Goal: Navigation & Orientation: Find specific page/section

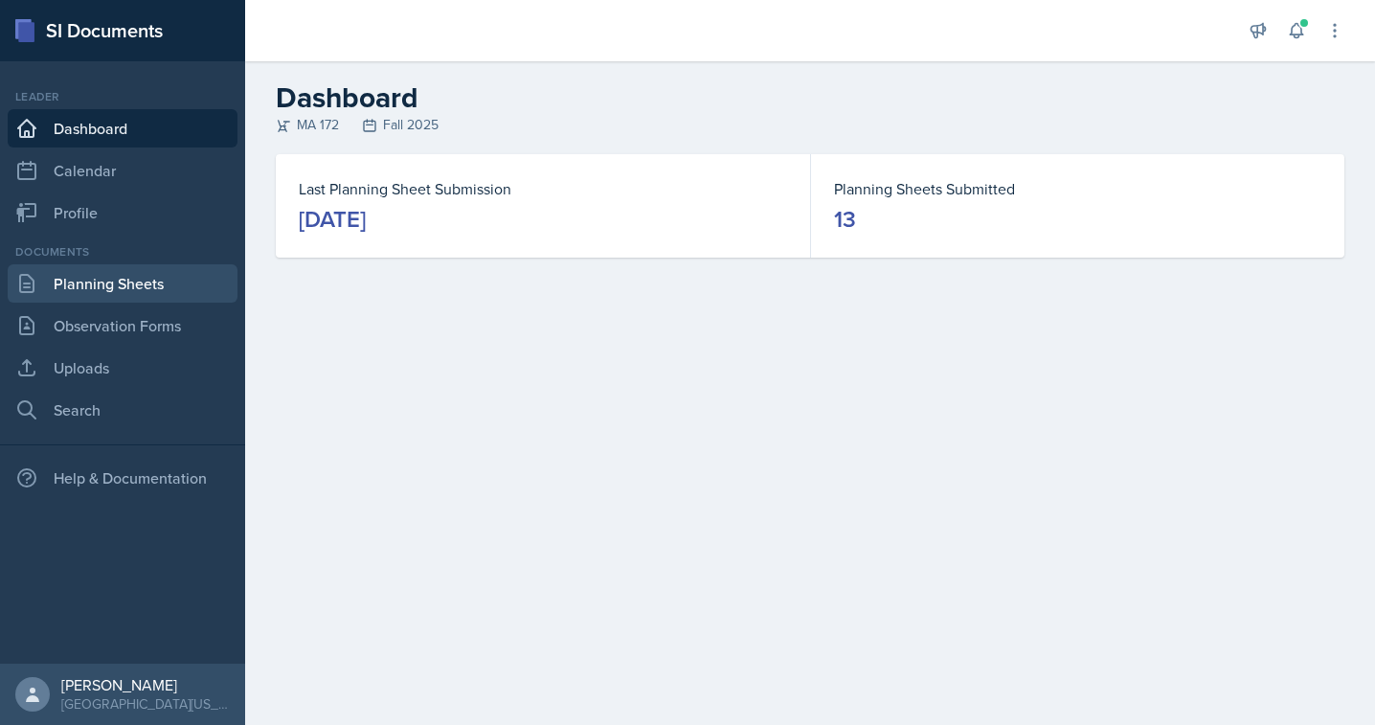
click at [113, 277] on link "Planning Sheets" at bounding box center [123, 283] width 230 height 38
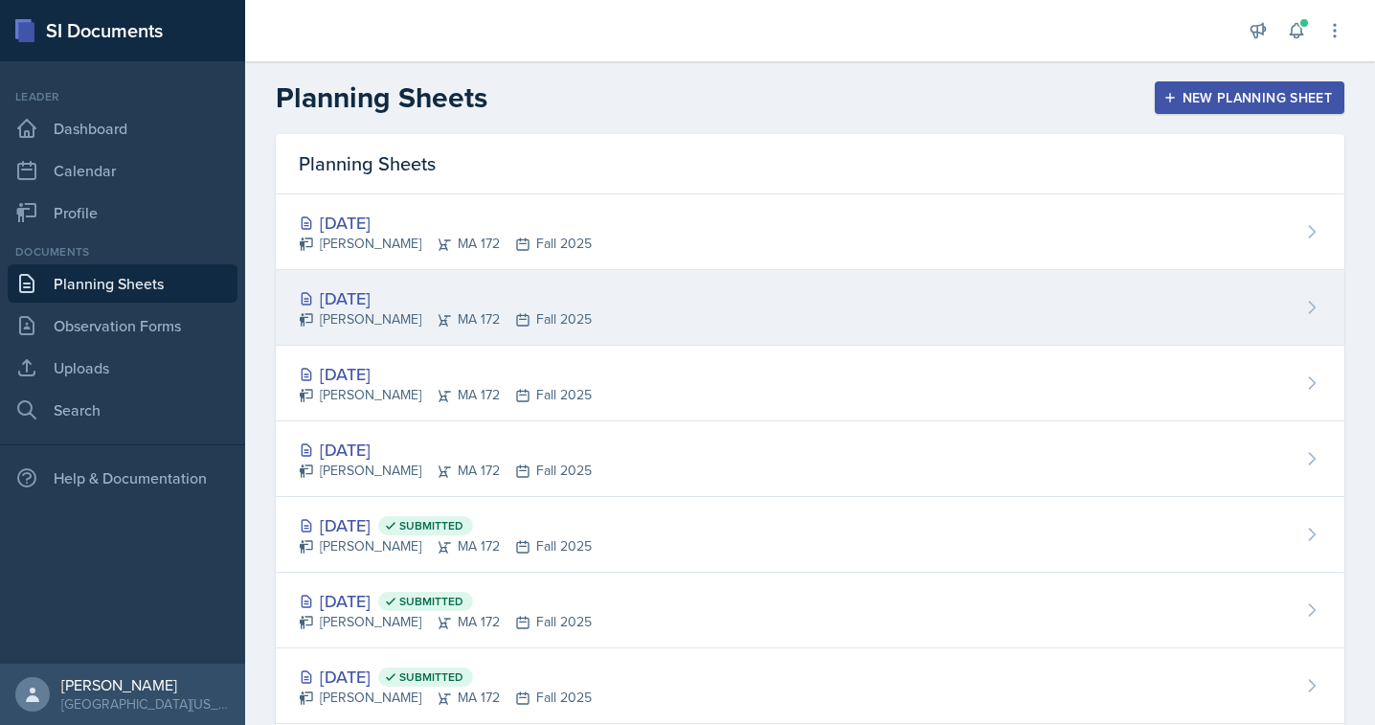
click at [369, 291] on div "[DATE]" at bounding box center [445, 298] width 293 height 26
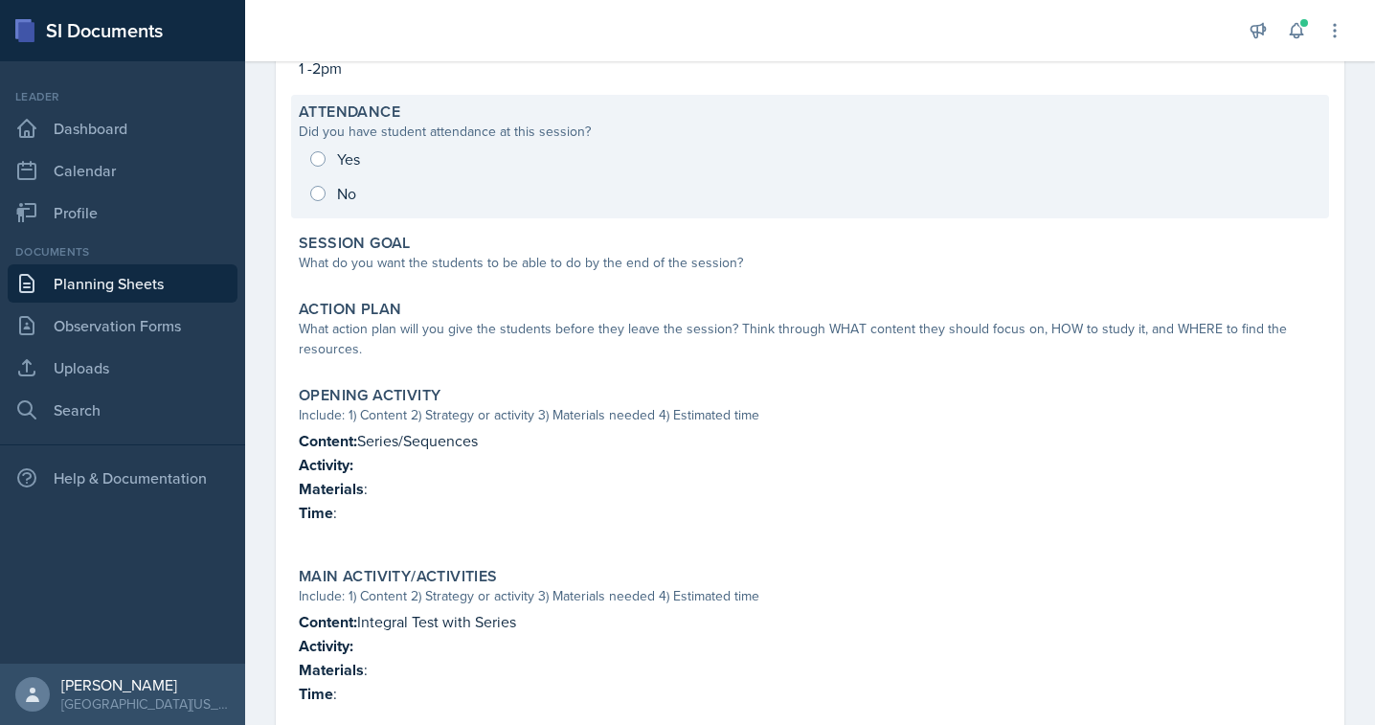
scroll to position [267, 0]
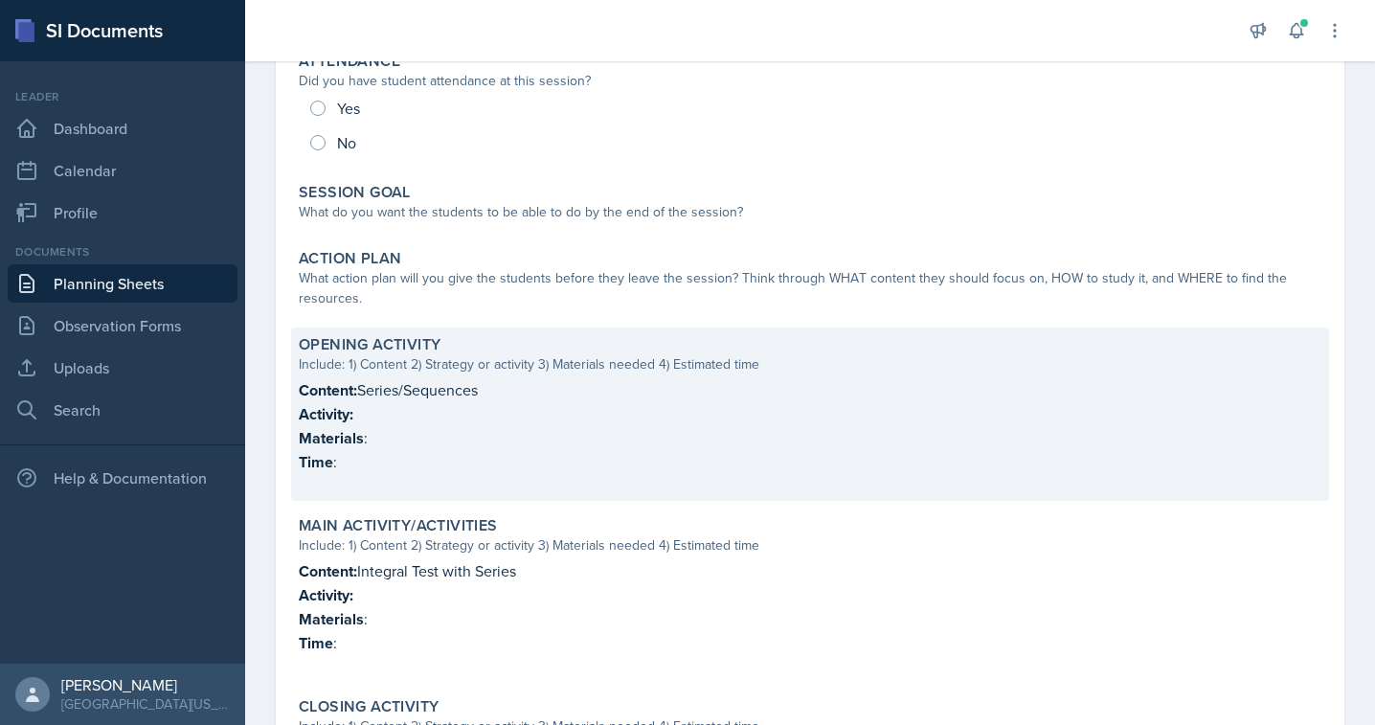
click at [448, 386] on p "Content: Series/Sequences" at bounding box center [810, 390] width 1023 height 24
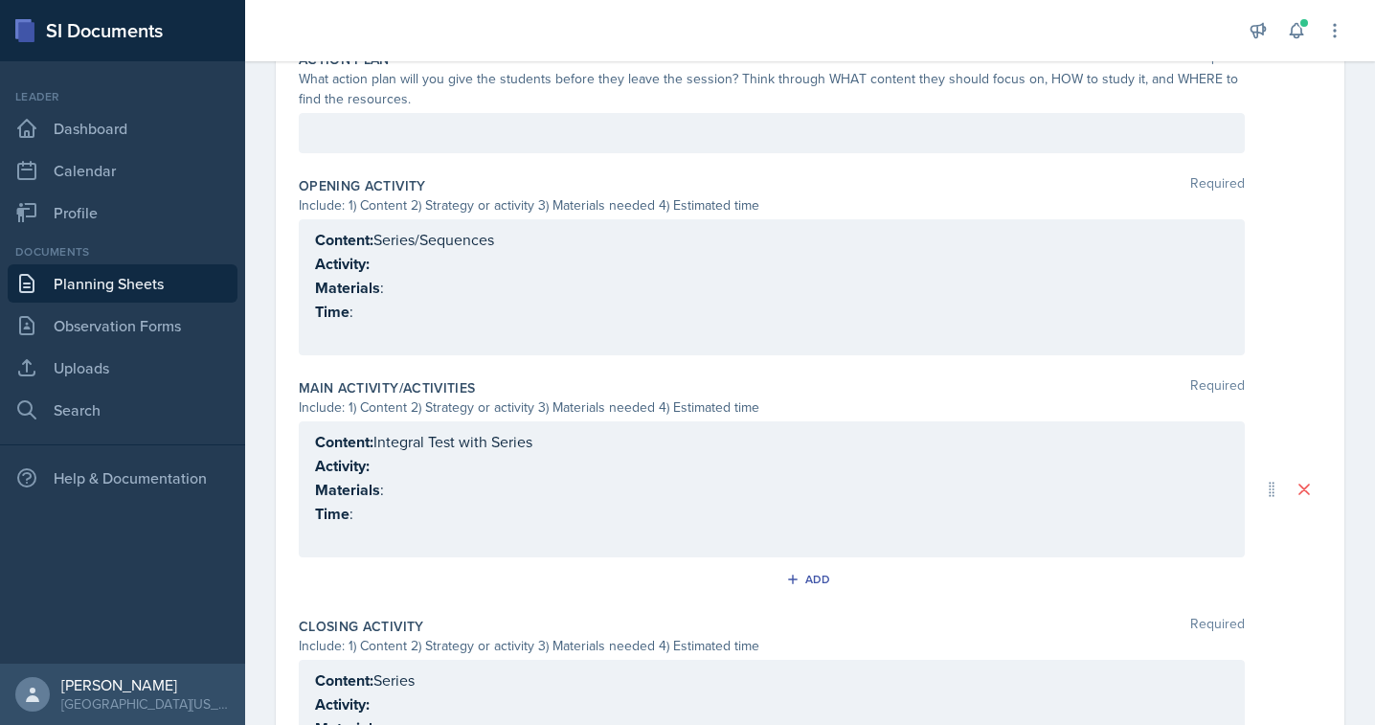
scroll to position [676, 0]
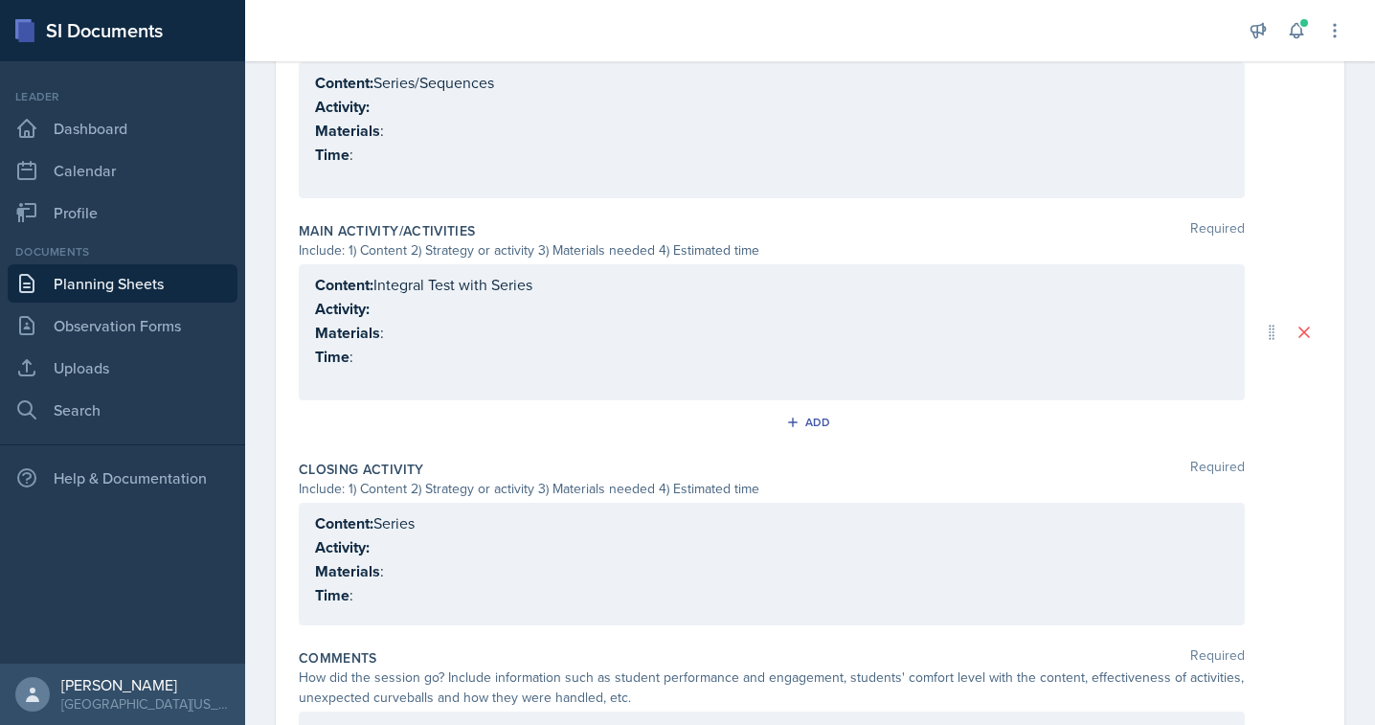
click at [88, 275] on link "Planning Sheets" at bounding box center [123, 283] width 230 height 38
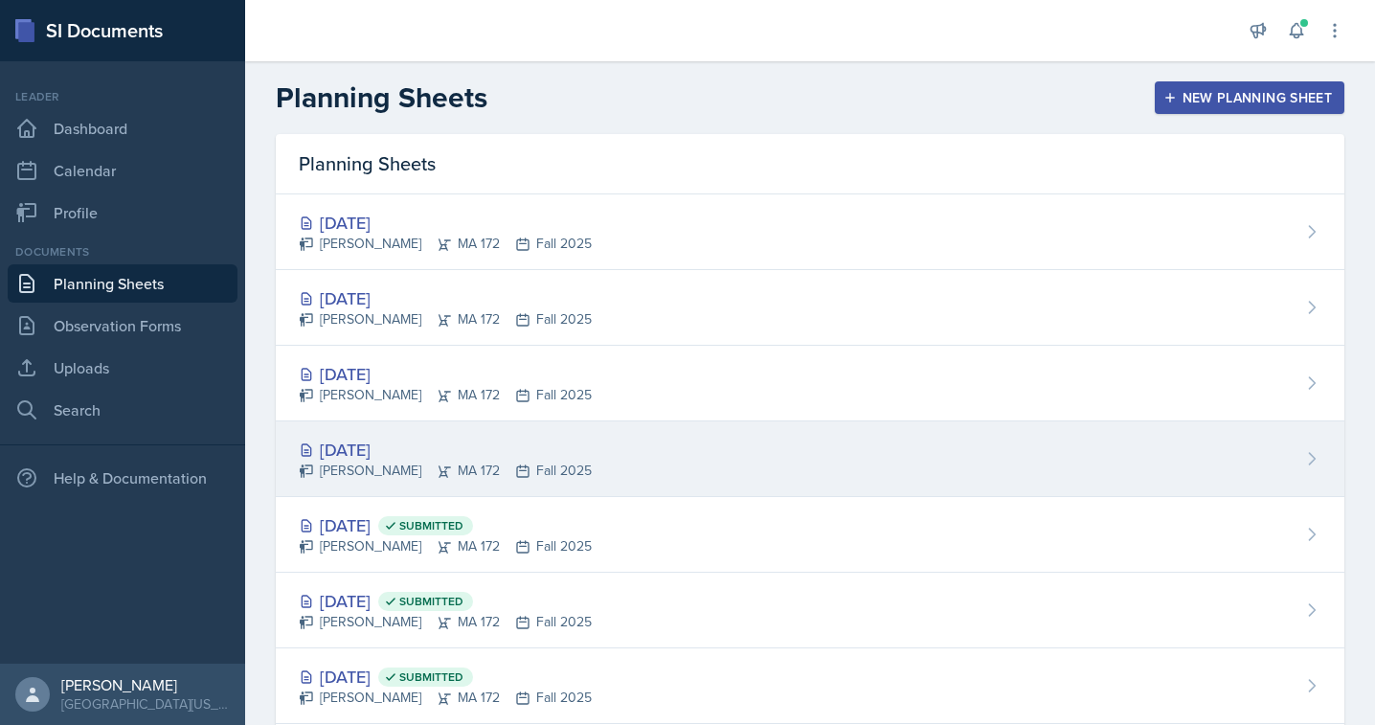
click at [369, 443] on div "[DATE]" at bounding box center [445, 450] width 293 height 26
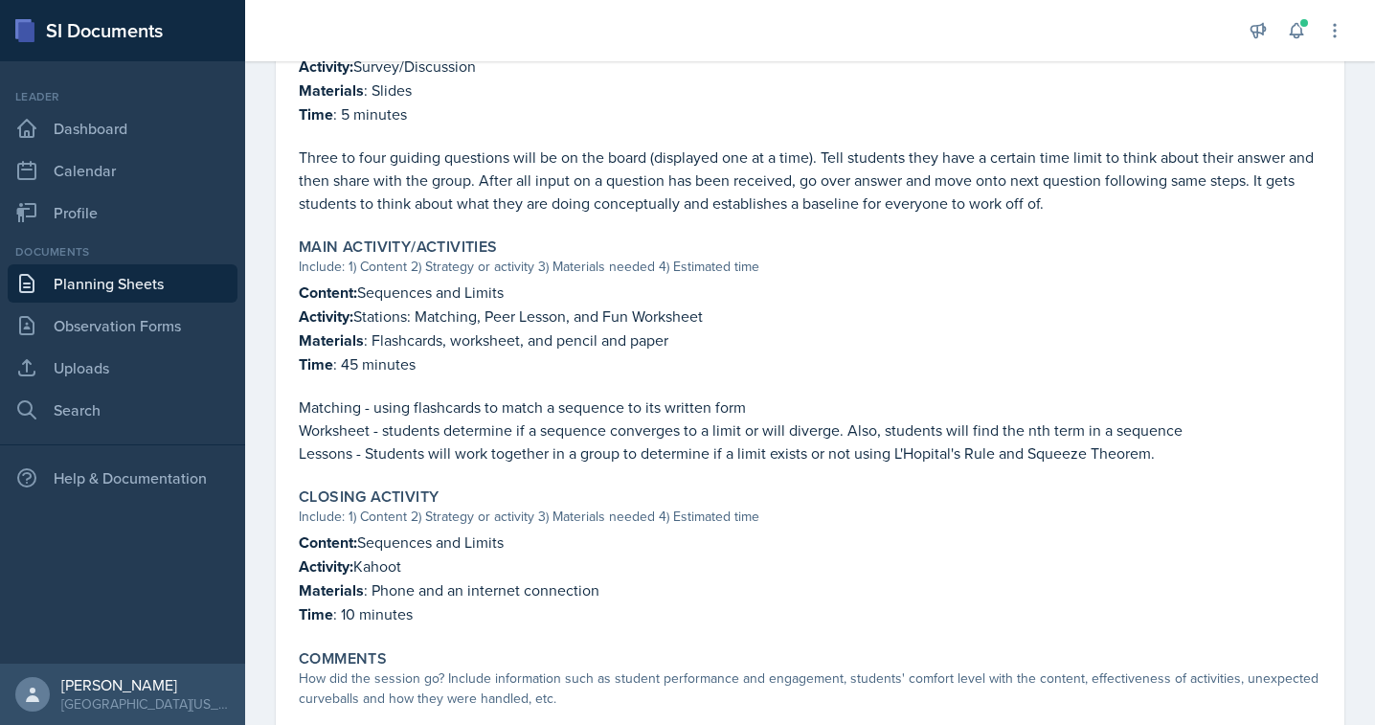
scroll to position [708, 0]
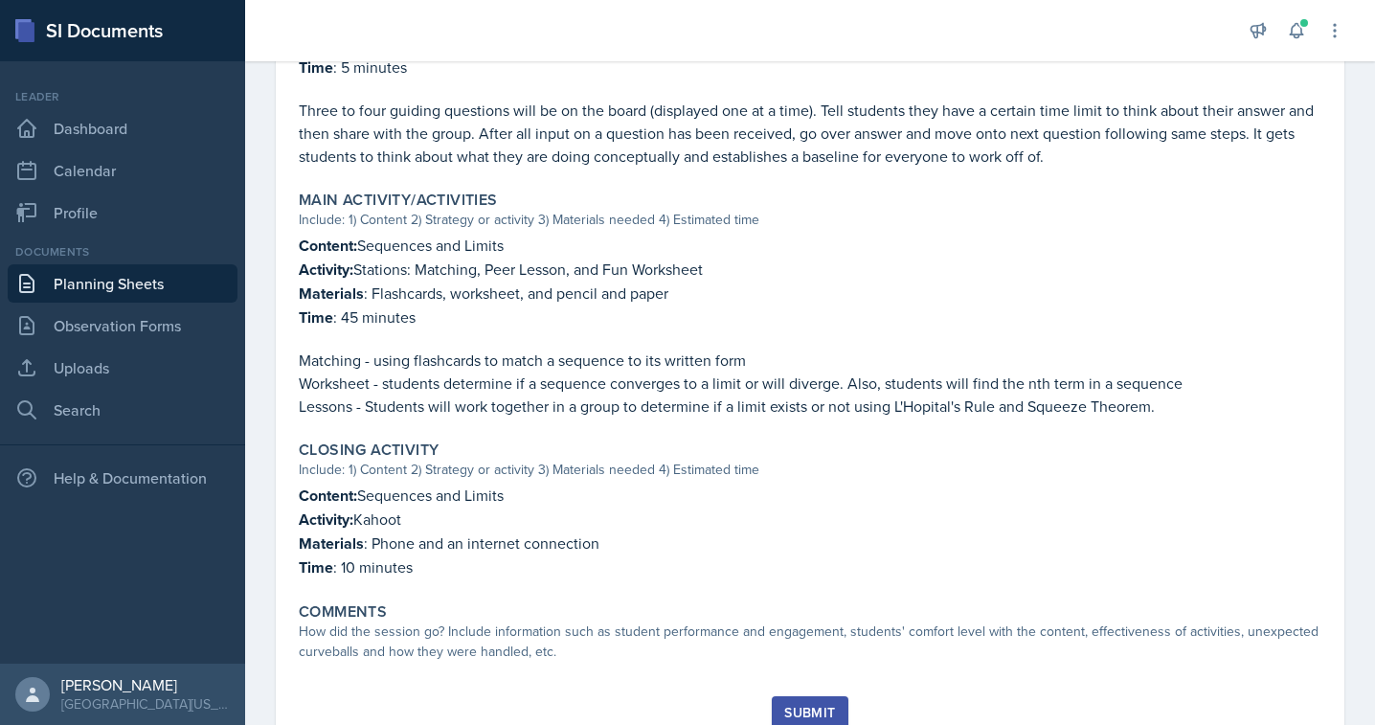
click at [134, 279] on link "Planning Sheets" at bounding box center [123, 283] width 230 height 38
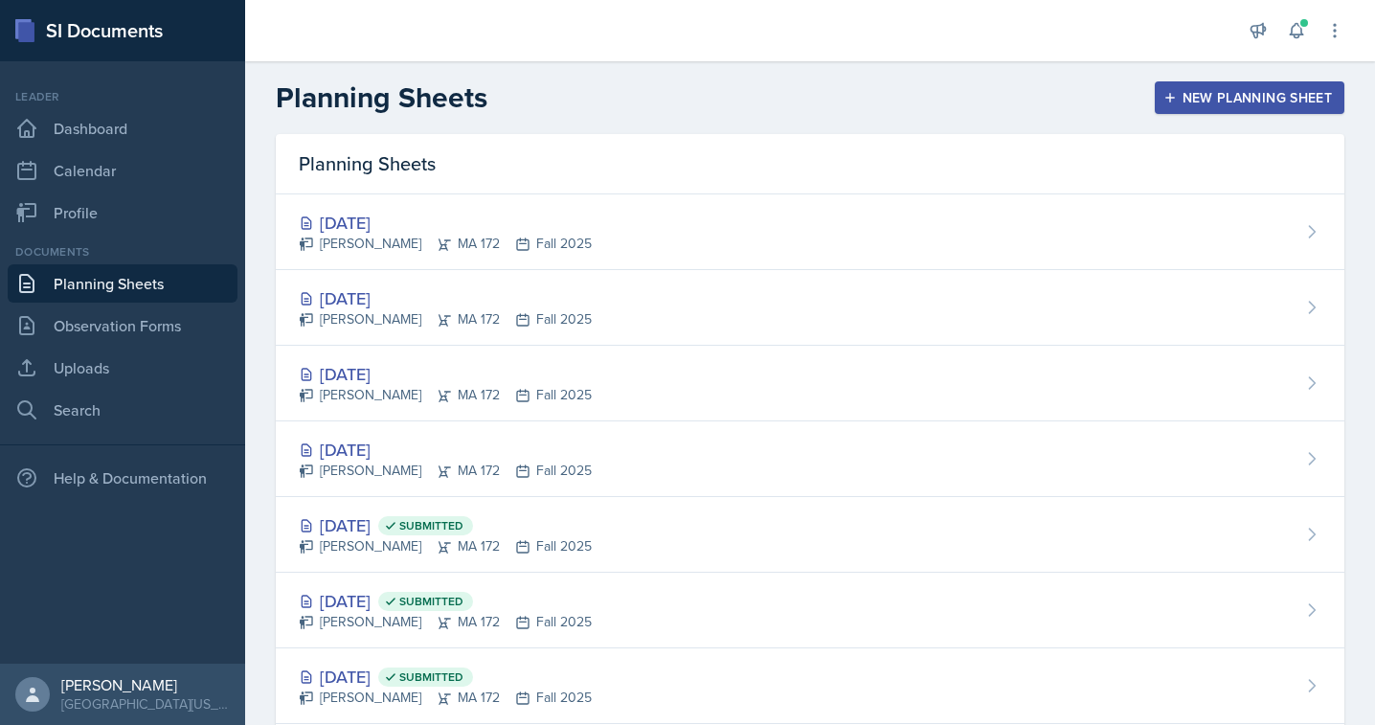
scroll to position [3, 0]
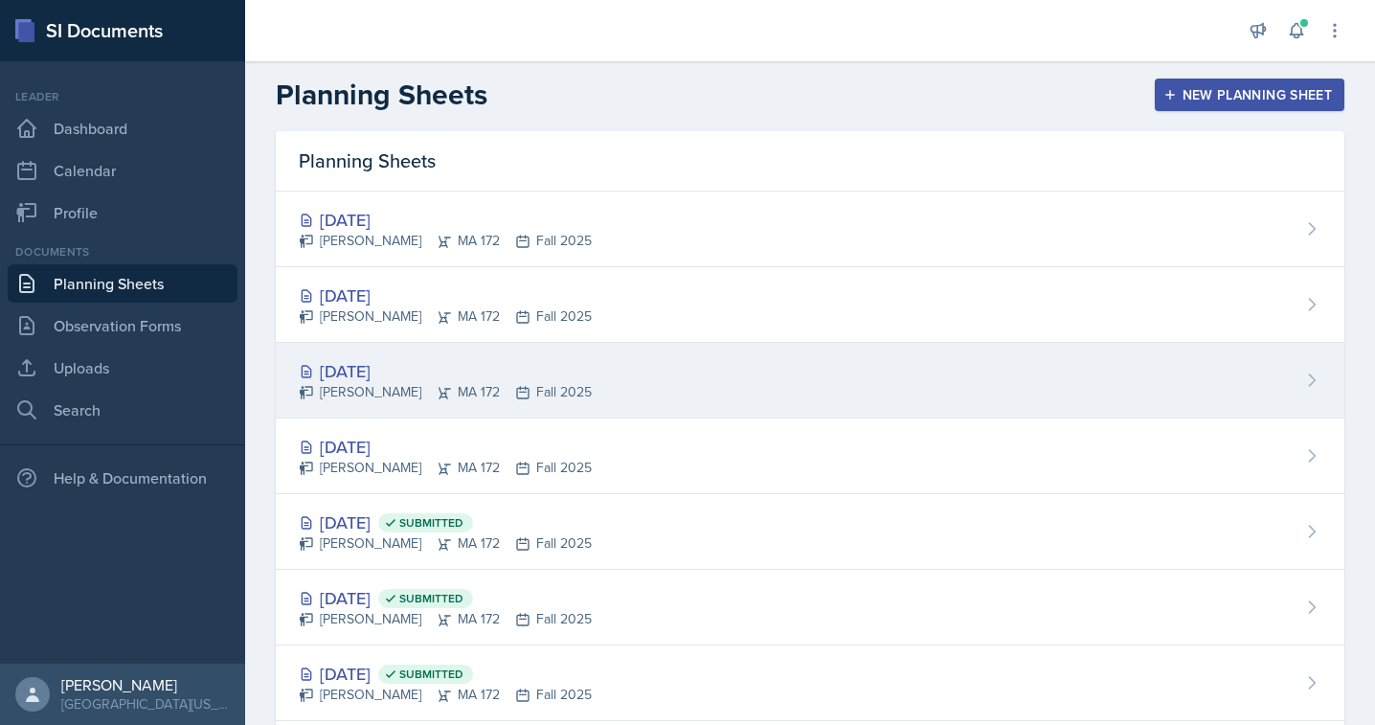
click at [366, 384] on div "[PERSON_NAME] MA 172 Fall 2025" at bounding box center [445, 392] width 293 height 20
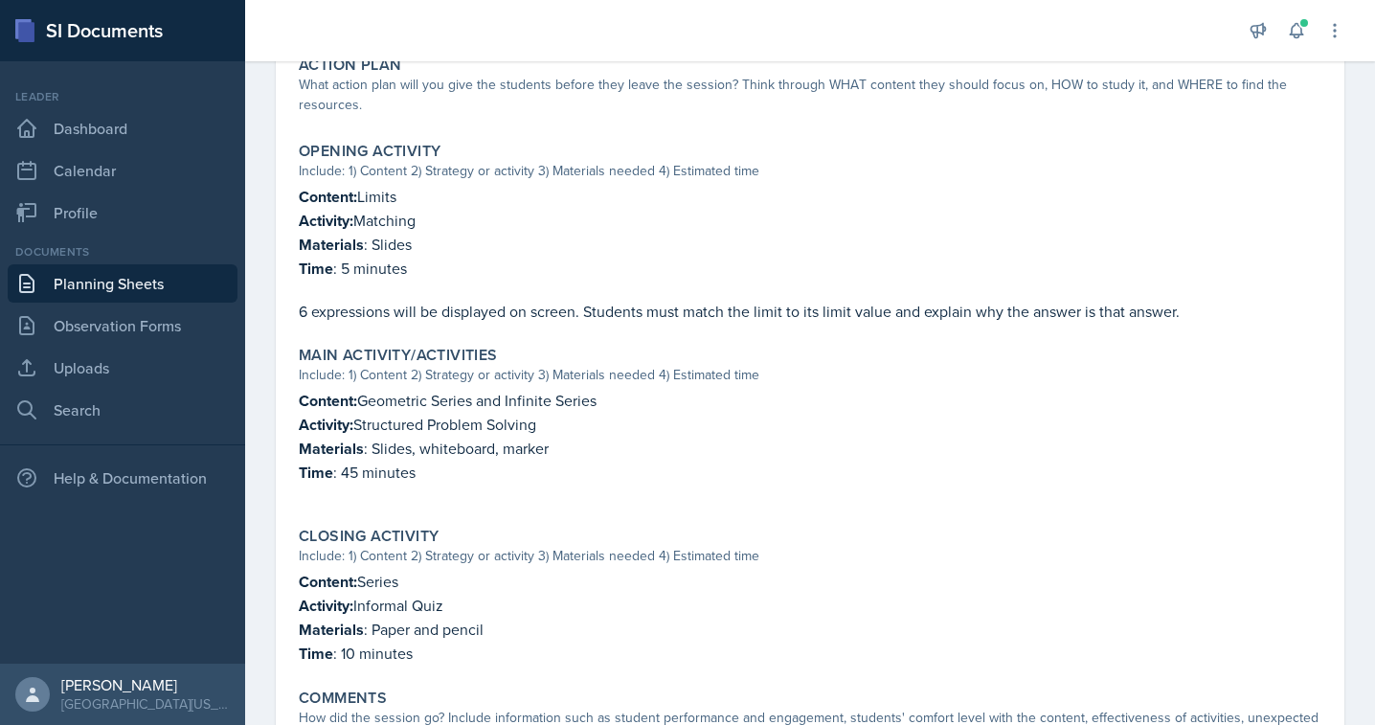
scroll to position [660, 0]
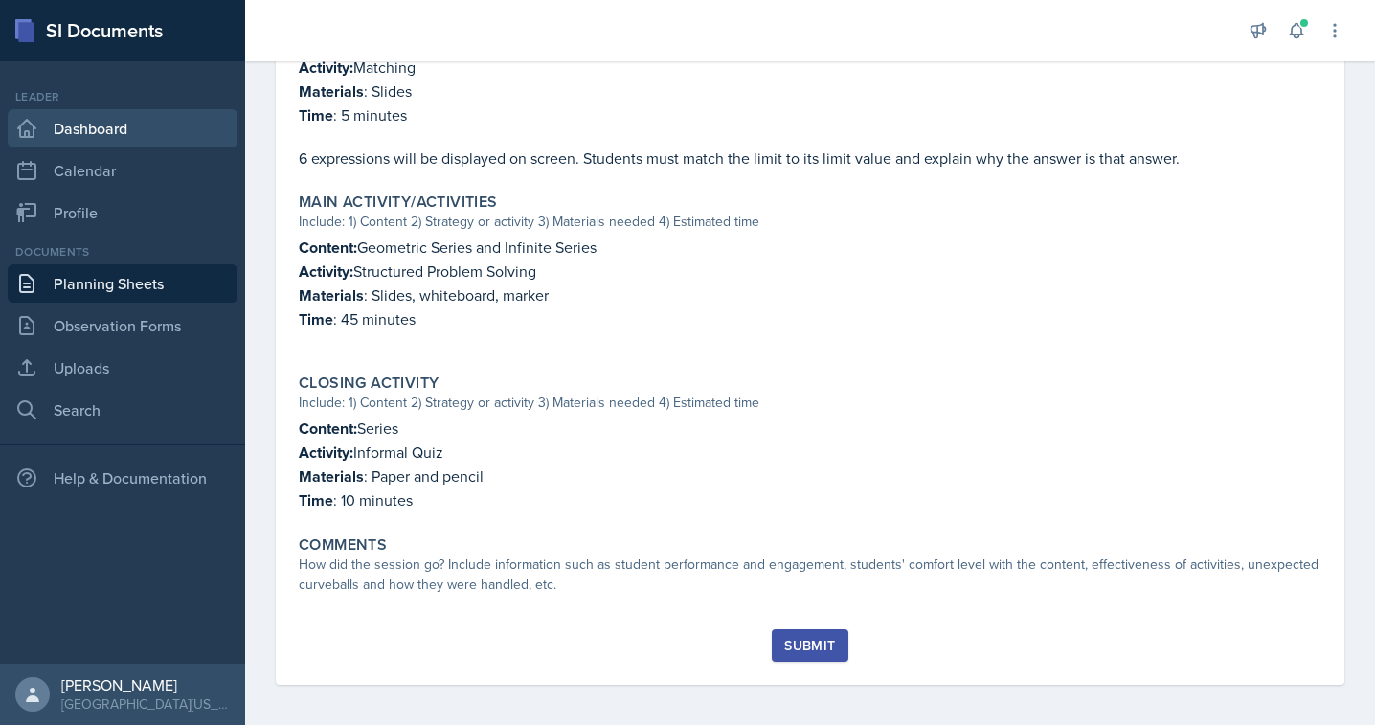
click at [120, 127] on link "Dashboard" at bounding box center [123, 128] width 230 height 38
